Goal: Task Accomplishment & Management: Use online tool/utility

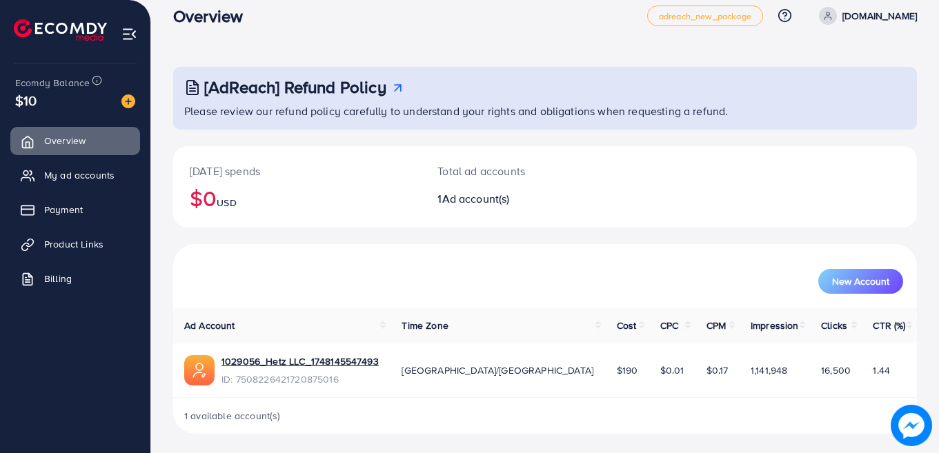
scroll to position [21, 0]
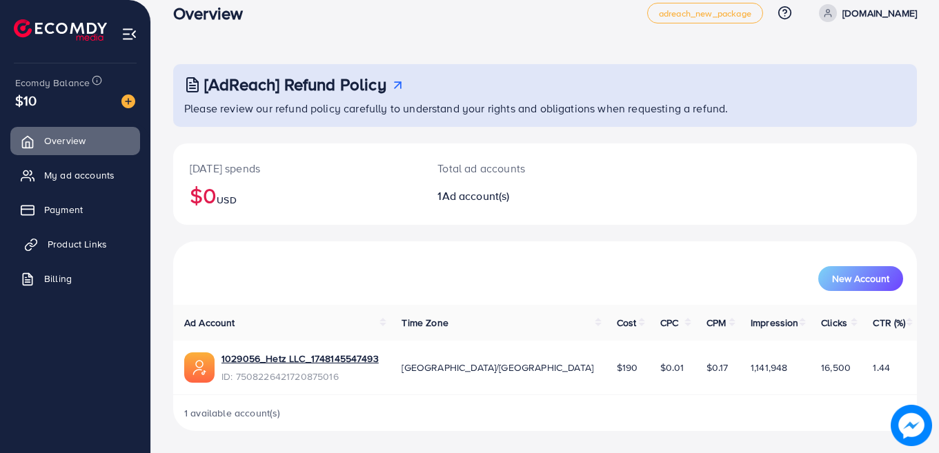
click at [61, 242] on span "Product Links" at bounding box center [77, 244] width 59 height 14
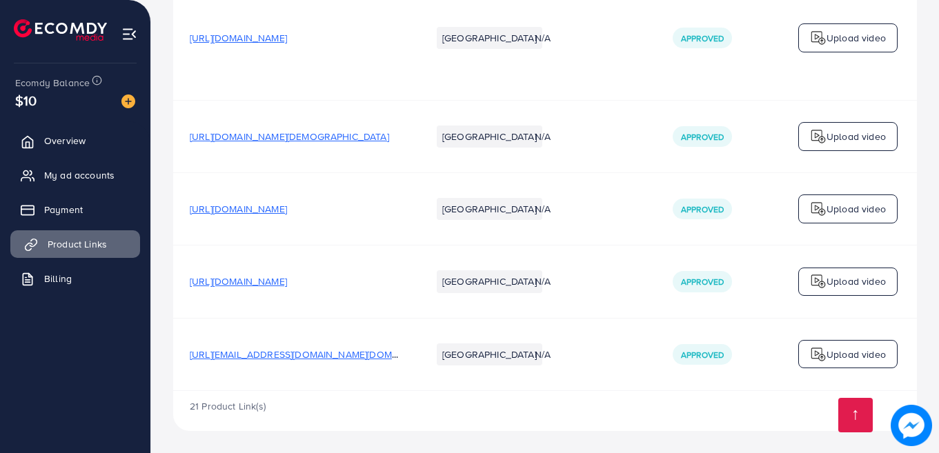
scroll to position [2947, 0]
click at [339, 348] on span "https://www.tiktok.com/@drhkhan1978gmail.com?_t=ZT-8zTFqfjQqFx&_r=1" at bounding box center [316, 355] width 252 height 14
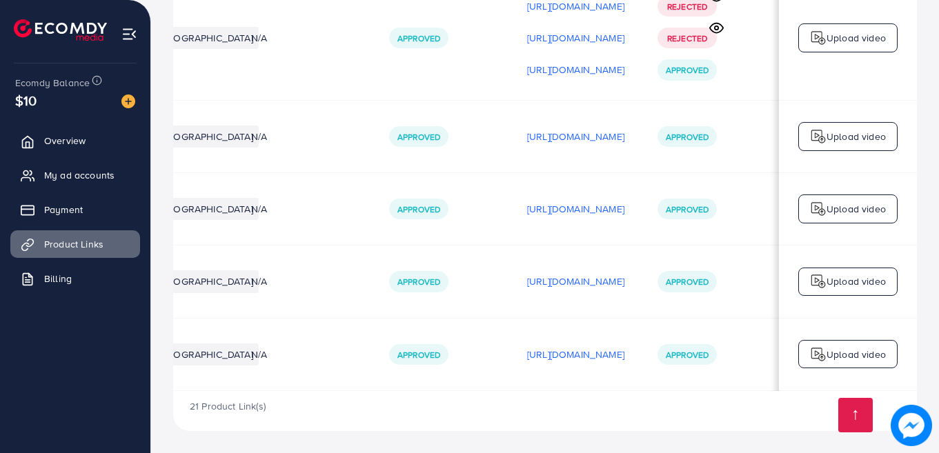
scroll to position [0, 303]
click at [614, 346] on p "https://files.ecomdy.com/videos/66ac014a-101b-411f-92f0-2bc581f4b50f-1757067585…" at bounding box center [575, 354] width 97 height 17
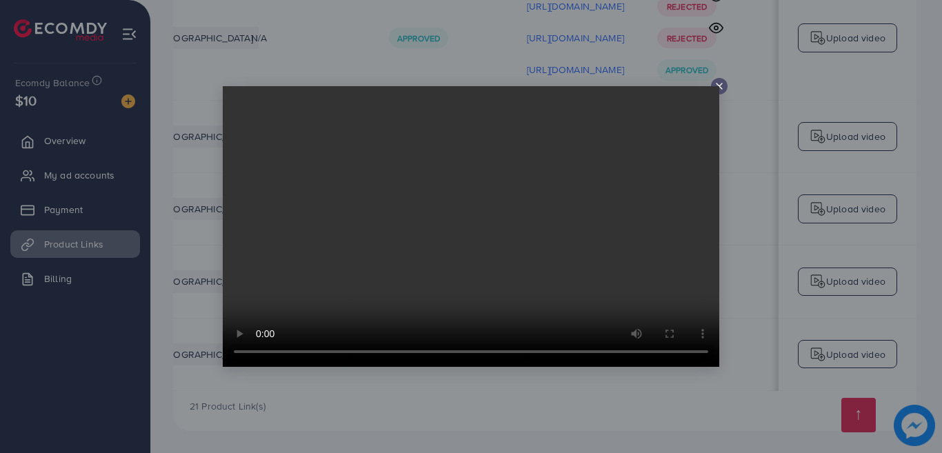
click at [716, 84] on icon at bounding box center [719, 86] width 11 height 11
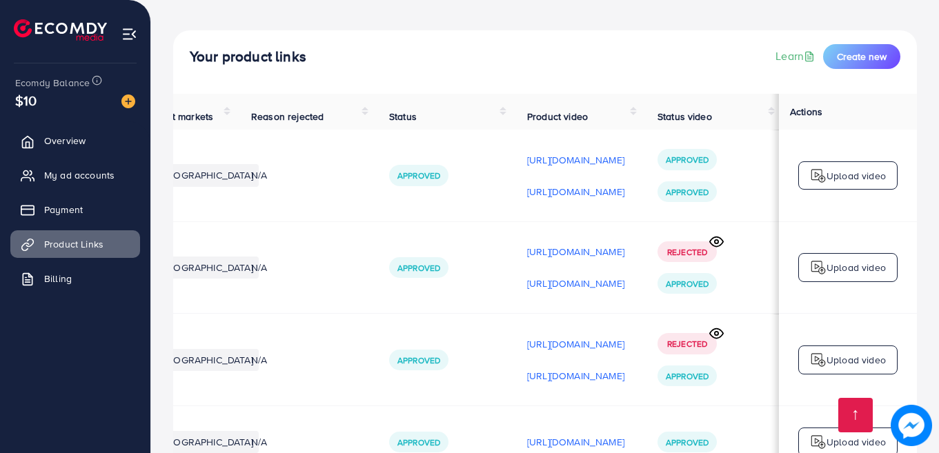
scroll to position [0, 0]
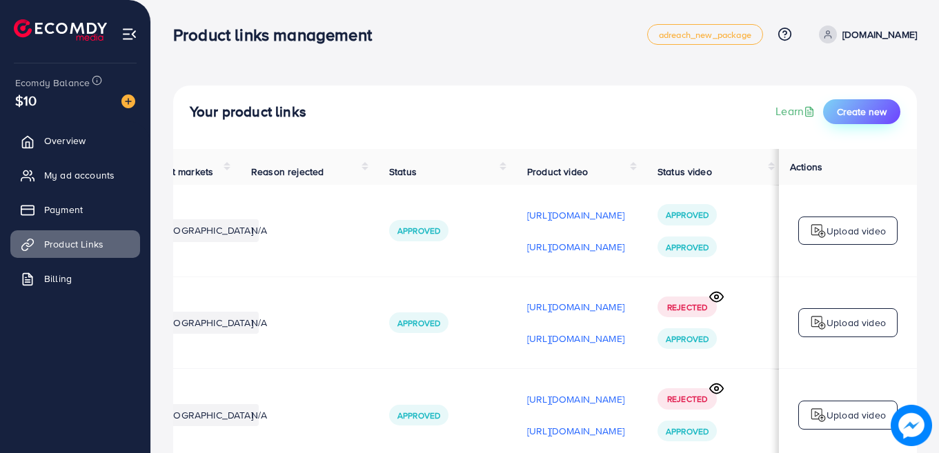
click at [854, 108] on span "Create new" at bounding box center [861, 112] width 50 height 14
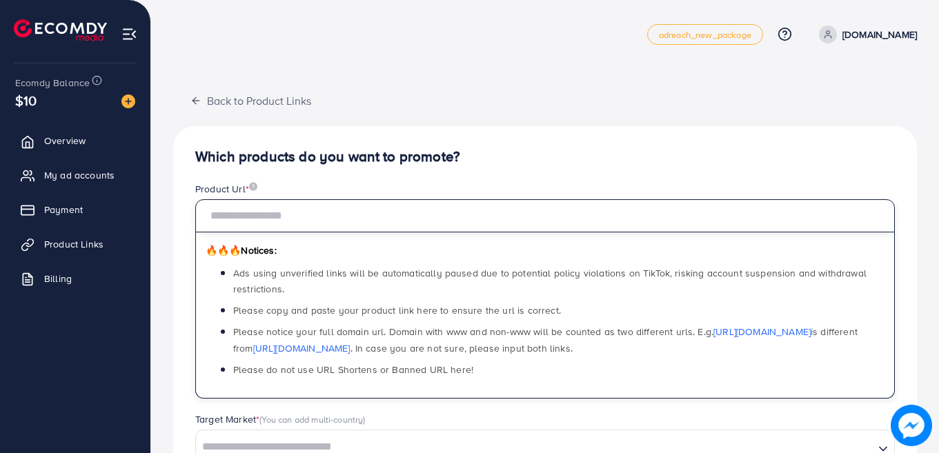
click at [281, 217] on input "text" at bounding box center [544, 215] width 699 height 33
paste input "**********"
type input "**********"
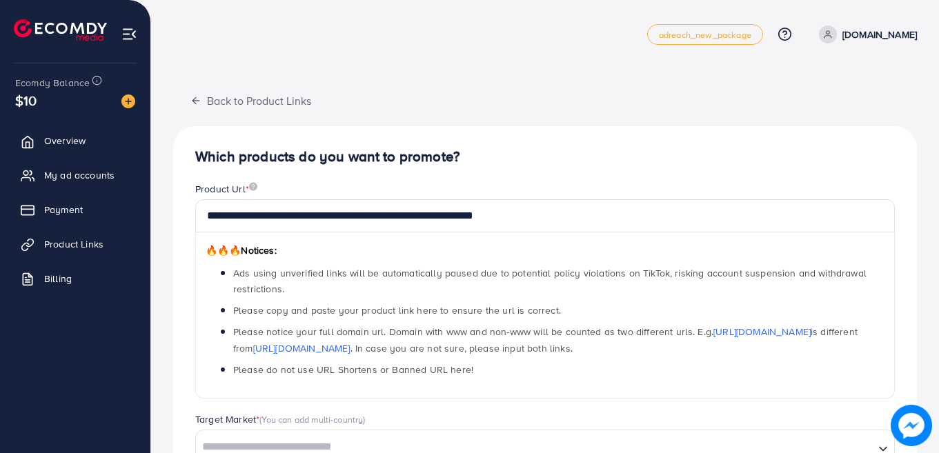
click at [561, 88] on div "**********" at bounding box center [544, 420] width 743 height 668
click at [579, 365] on li "Please do not use URL Shortens or Banned URL here!" at bounding box center [558, 369] width 651 height 16
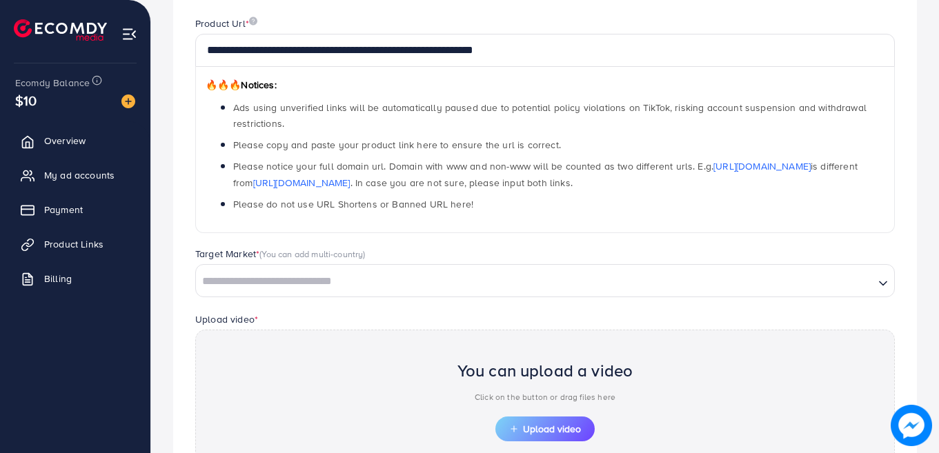
scroll to position [323, 0]
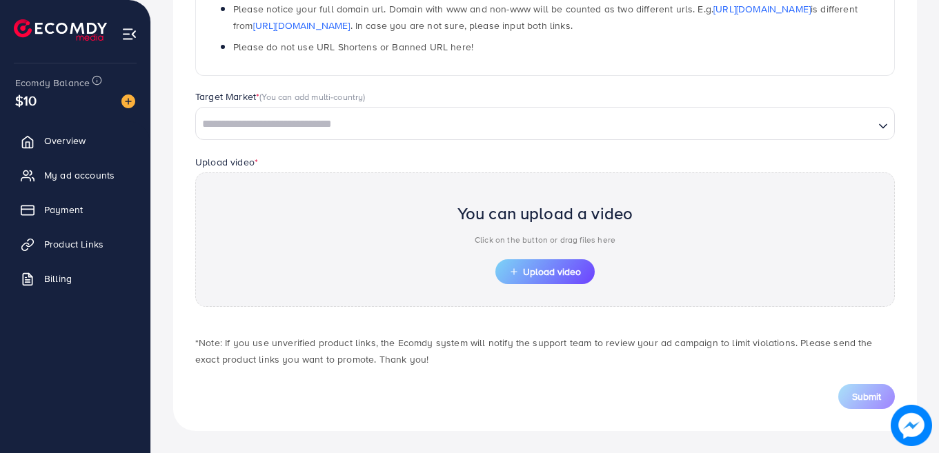
click at [384, 127] on input "Search for option" at bounding box center [534, 124] width 675 height 21
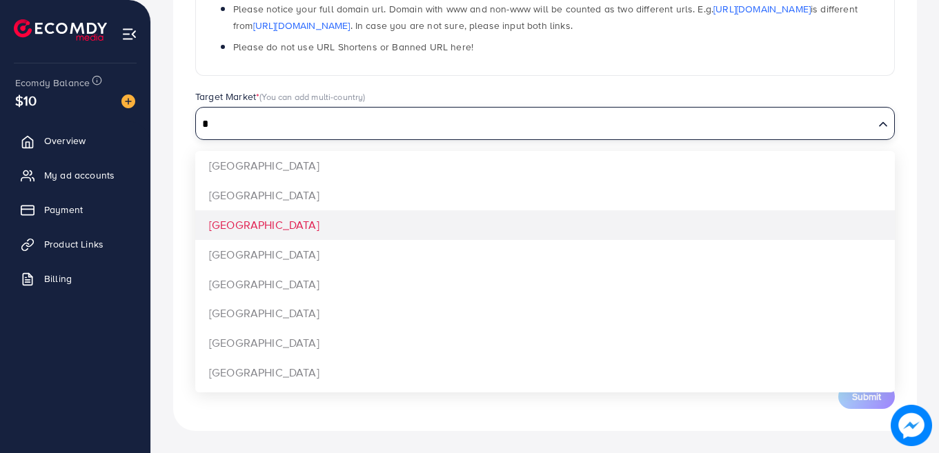
type input "*"
click at [250, 223] on div "**********" at bounding box center [544, 117] width 743 height 628
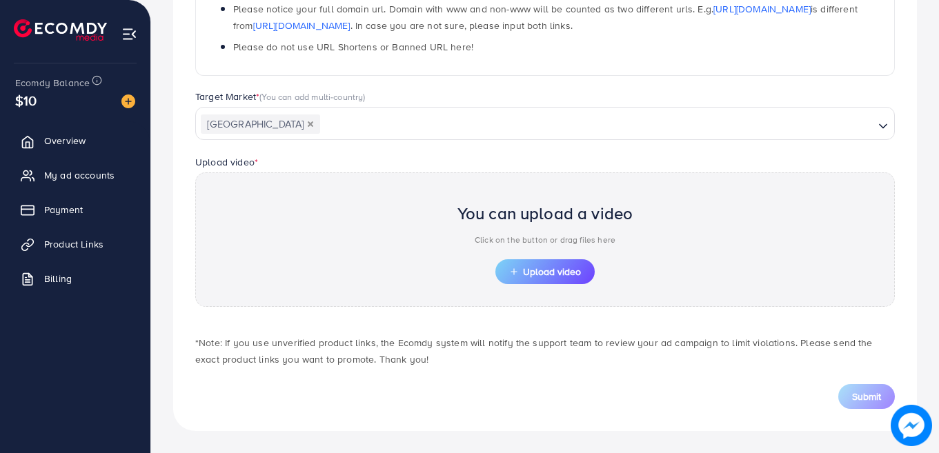
click at [380, 249] on div "You can upload a video Click on the button or drag files here Upload video" at bounding box center [544, 239] width 699 height 134
click at [554, 269] on span "Upload video" at bounding box center [545, 272] width 72 height 10
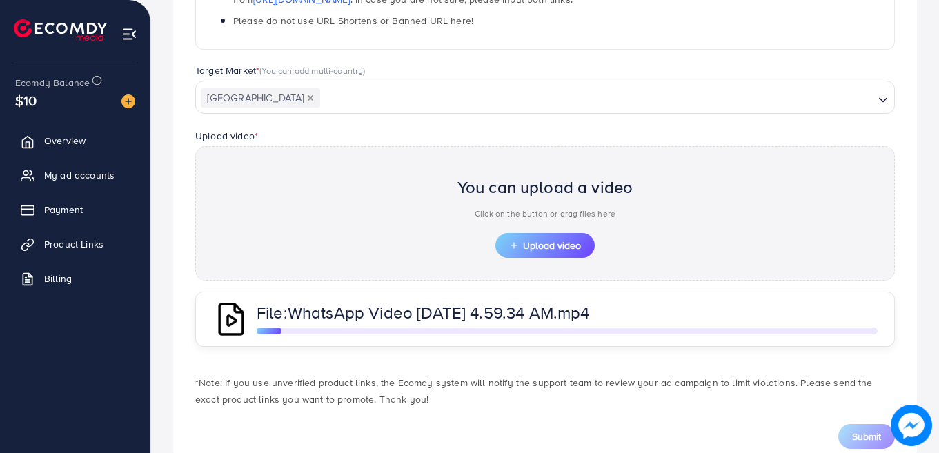
scroll to position [378, 0]
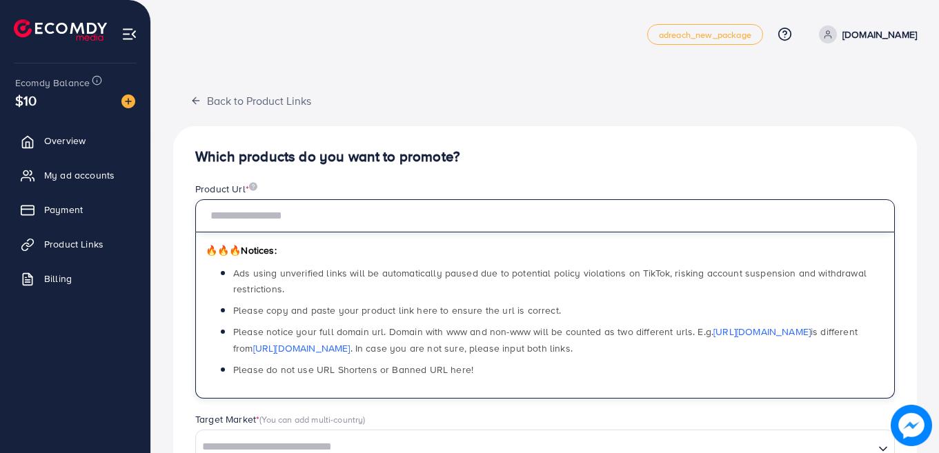
click at [299, 217] on input "text" at bounding box center [544, 215] width 699 height 33
